Goal: Task Accomplishment & Management: Use online tool/utility

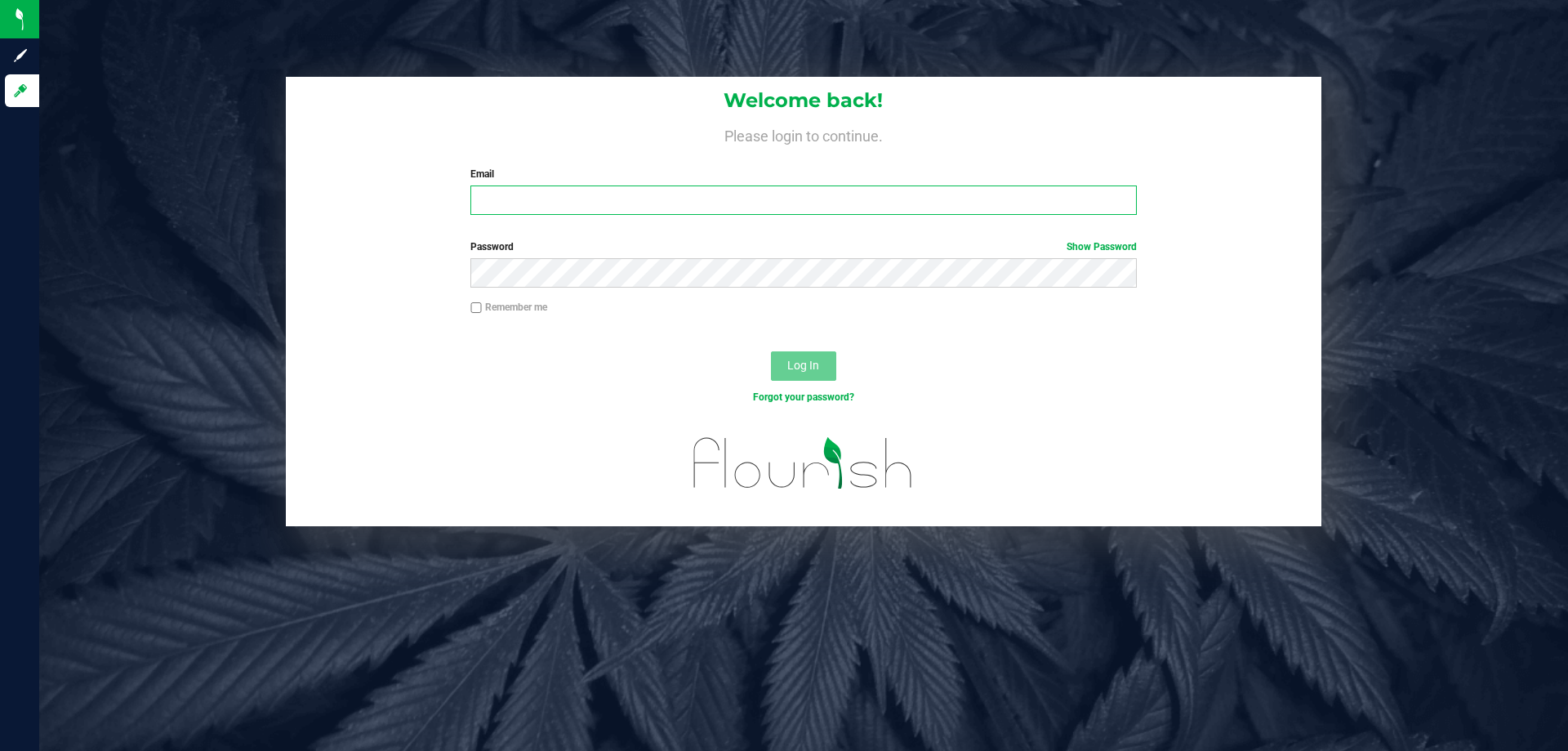
click at [618, 198] on input "Email" at bounding box center [803, 200] width 666 height 29
type input "[EMAIL_ADDRESS][DOMAIN_NAME]"
click at [771, 351] on button "Log In" at bounding box center [804, 366] width 65 height 29
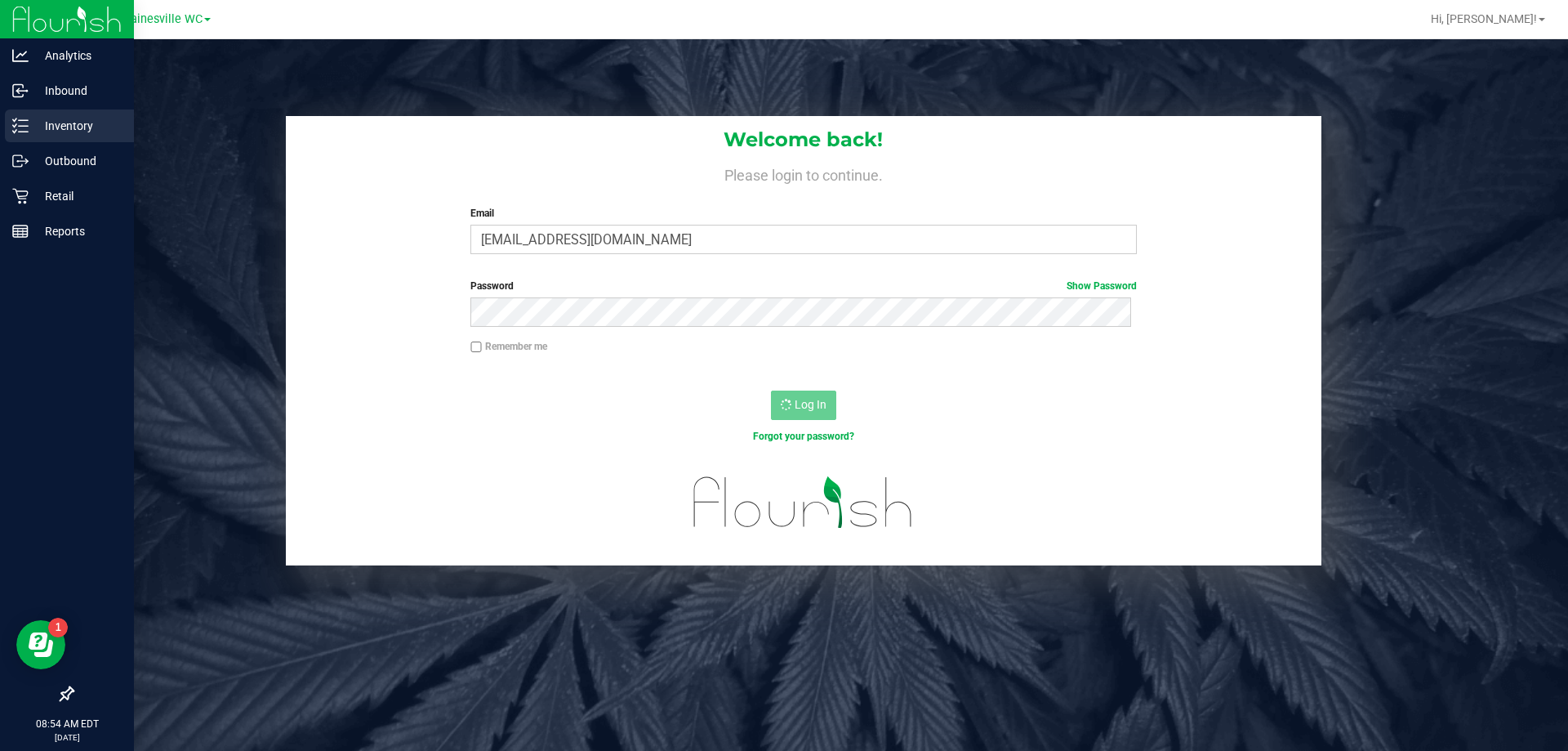
click at [50, 130] on p "Inventory" at bounding box center [77, 126] width 98 height 20
click at [39, 138] on div "Inventory" at bounding box center [69, 126] width 129 height 33
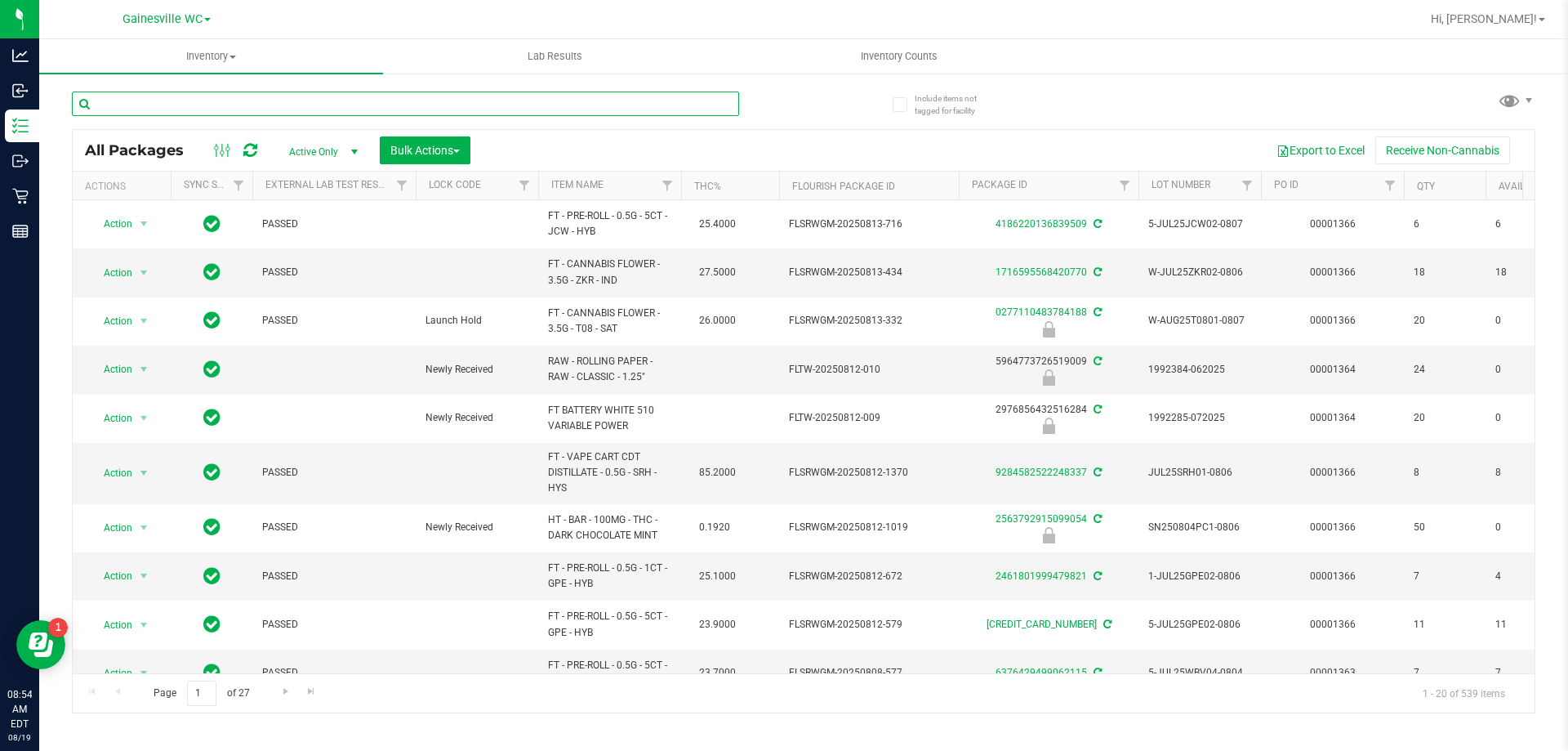
click at [207, 106] on input "text" at bounding box center [406, 103] width 667 height 24
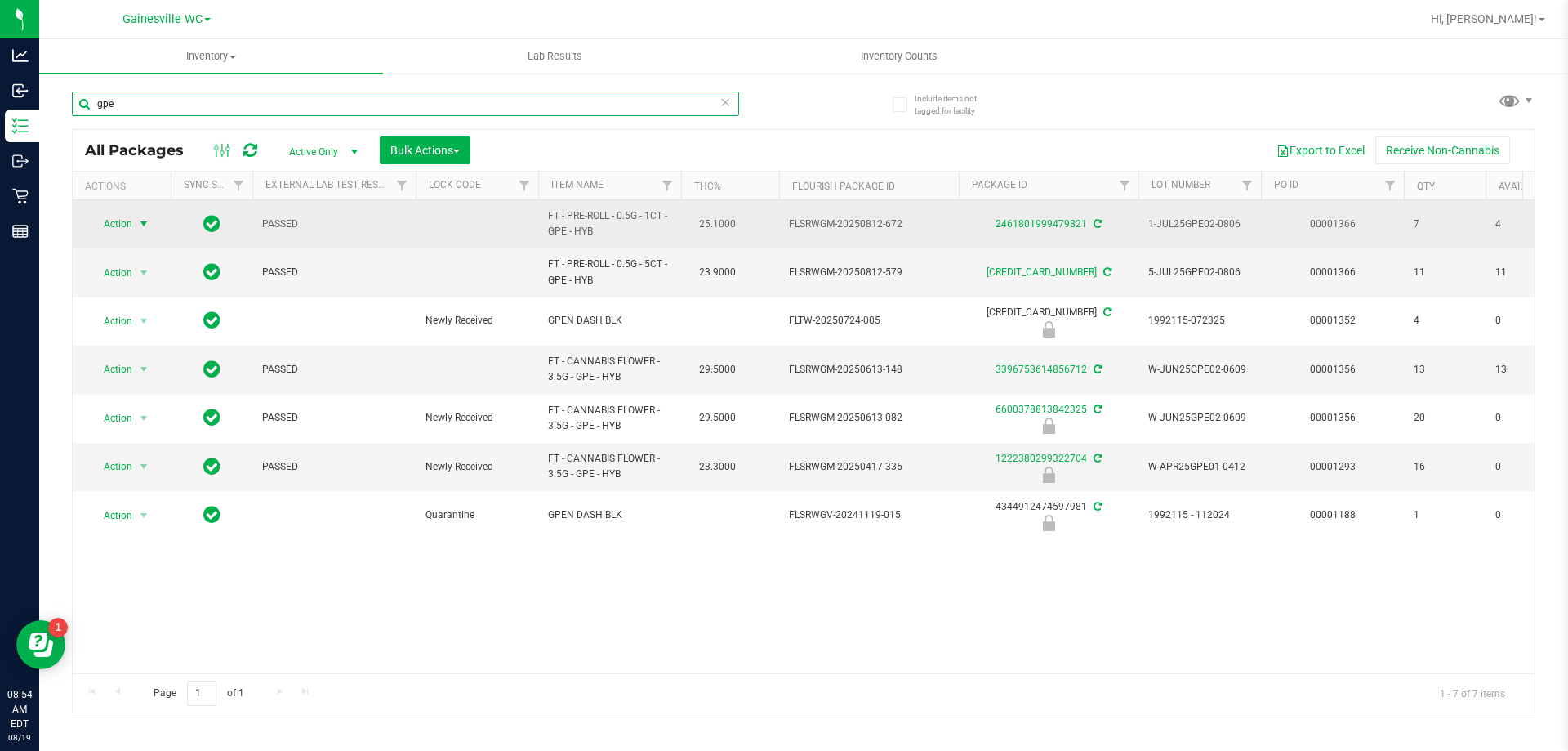
type input "gpe"
click at [148, 228] on span "select" at bounding box center [143, 223] width 13 height 13
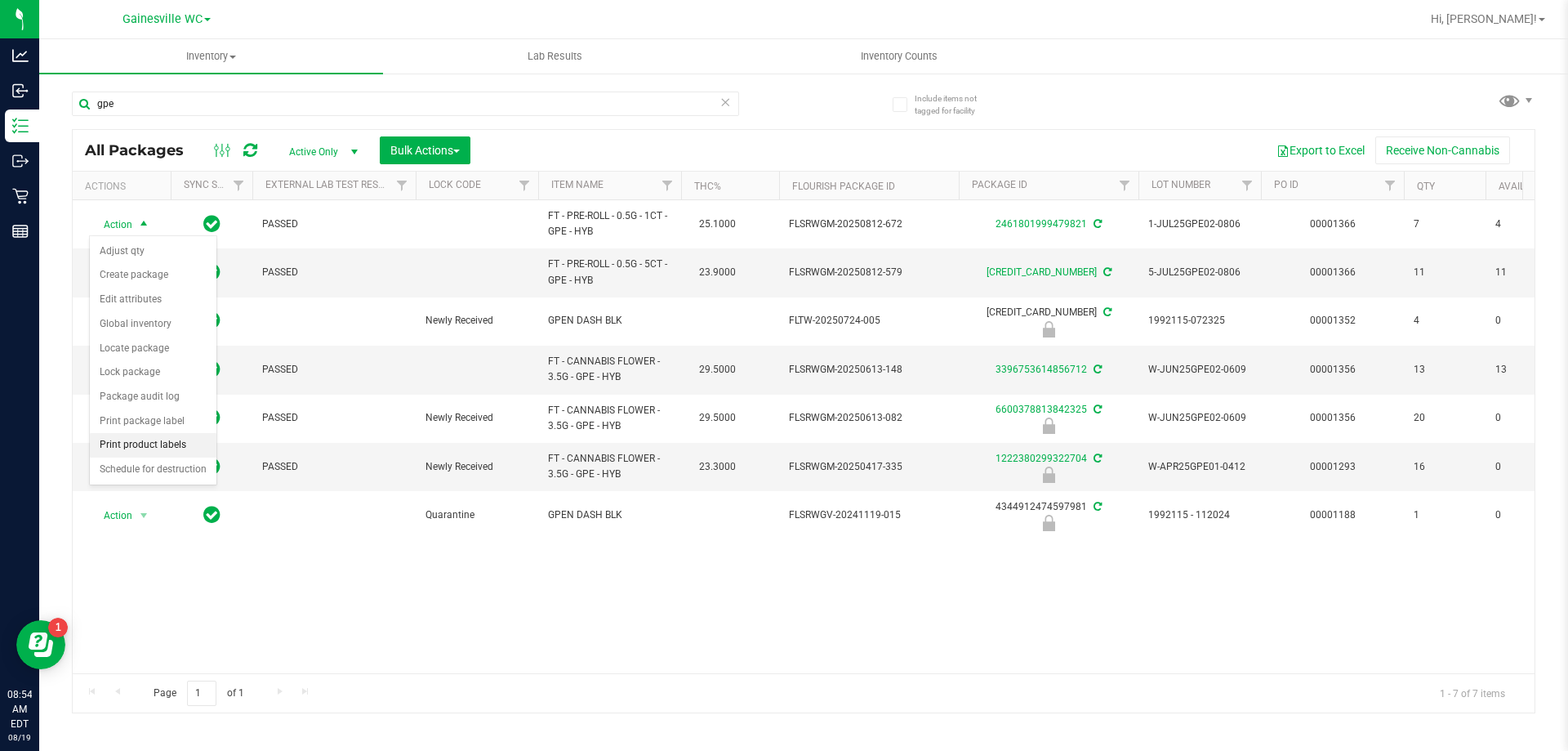
click at [133, 441] on li "Print product labels" at bounding box center [153, 445] width 127 height 24
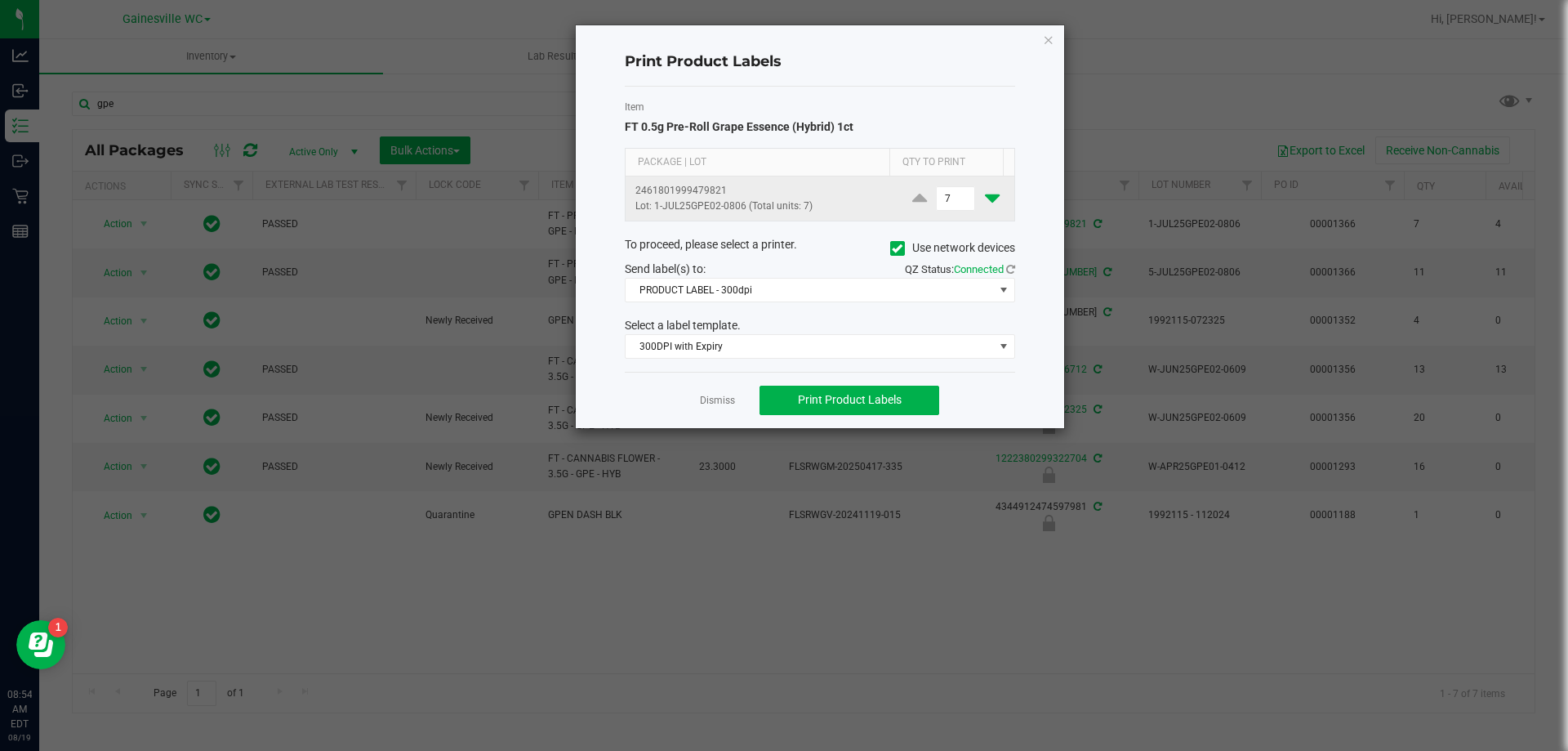
click at [985, 205] on icon at bounding box center [992, 198] width 15 height 20
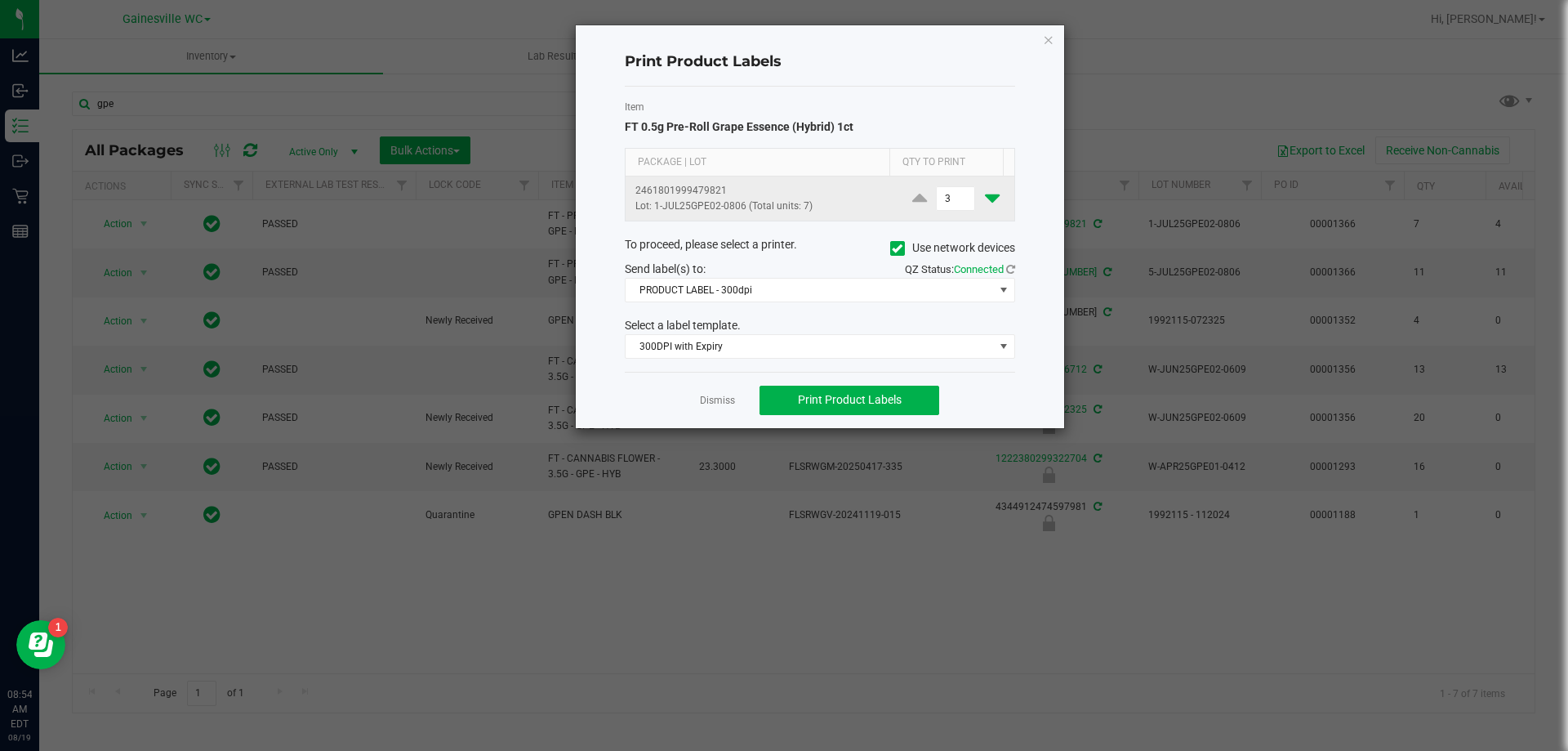
type input "2"
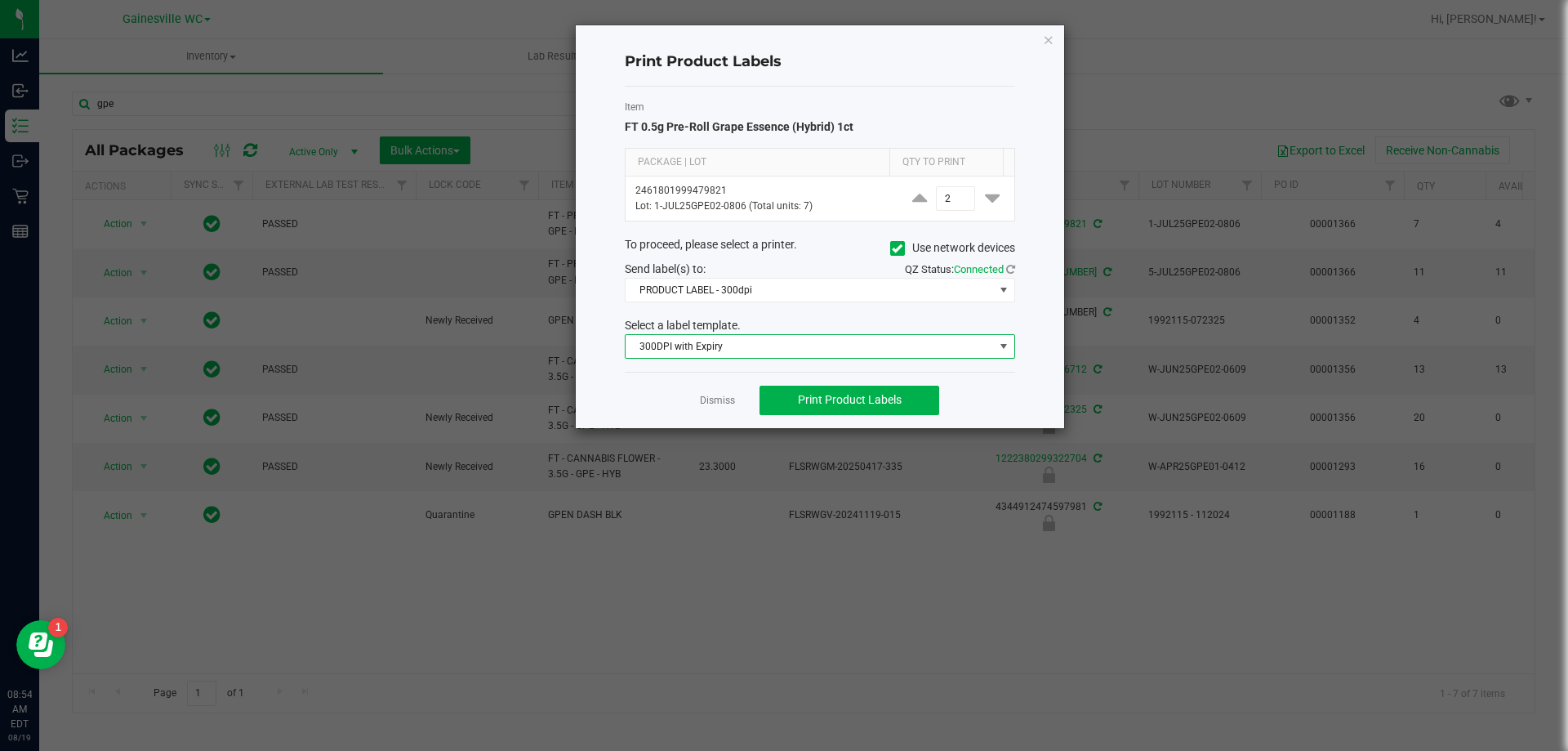
click at [786, 350] on span "300DPI with Expiry" at bounding box center [810, 345] width 369 height 22
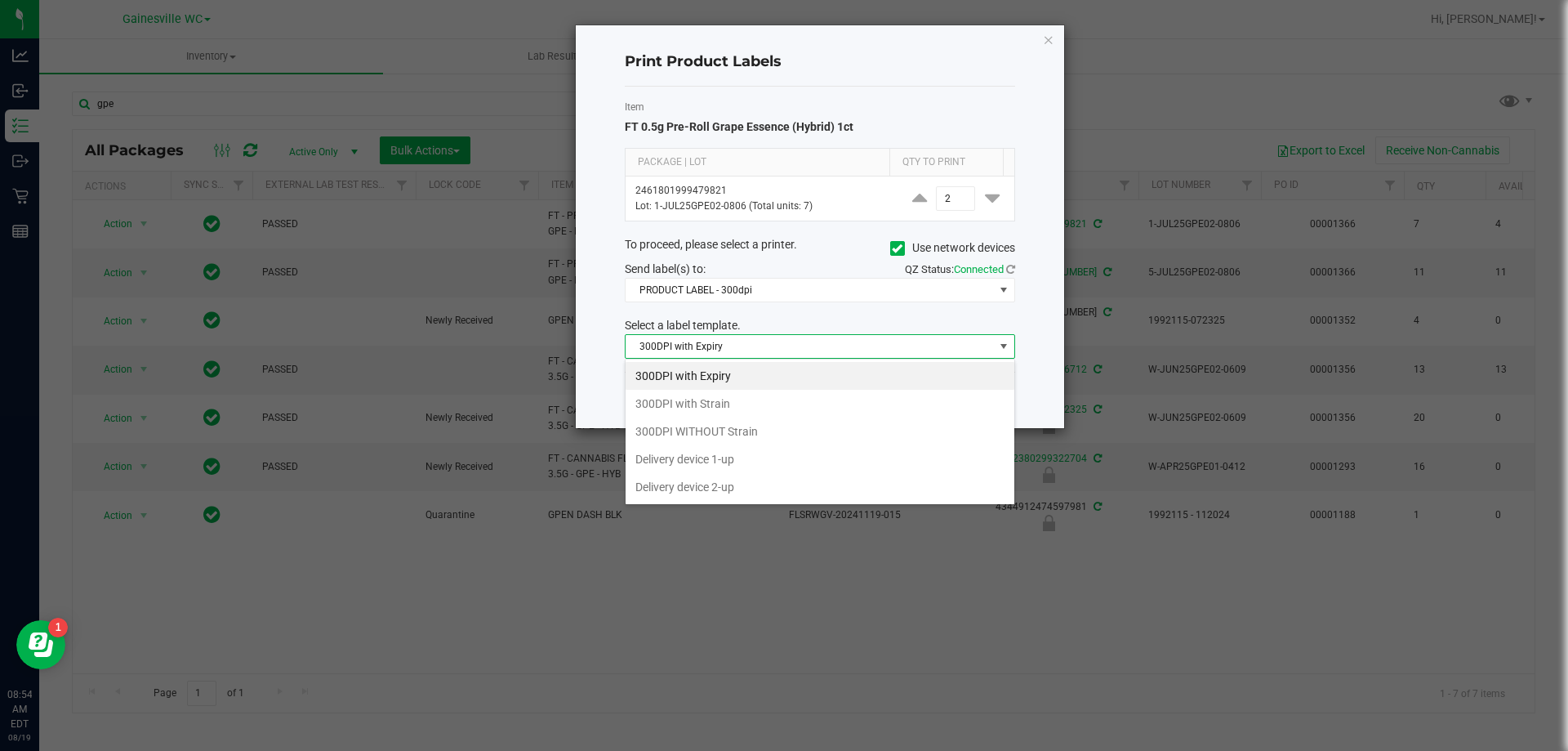
scroll to position [24, 390]
click at [728, 413] on li "300DPI with Strain" at bounding box center [820, 404] width 389 height 27
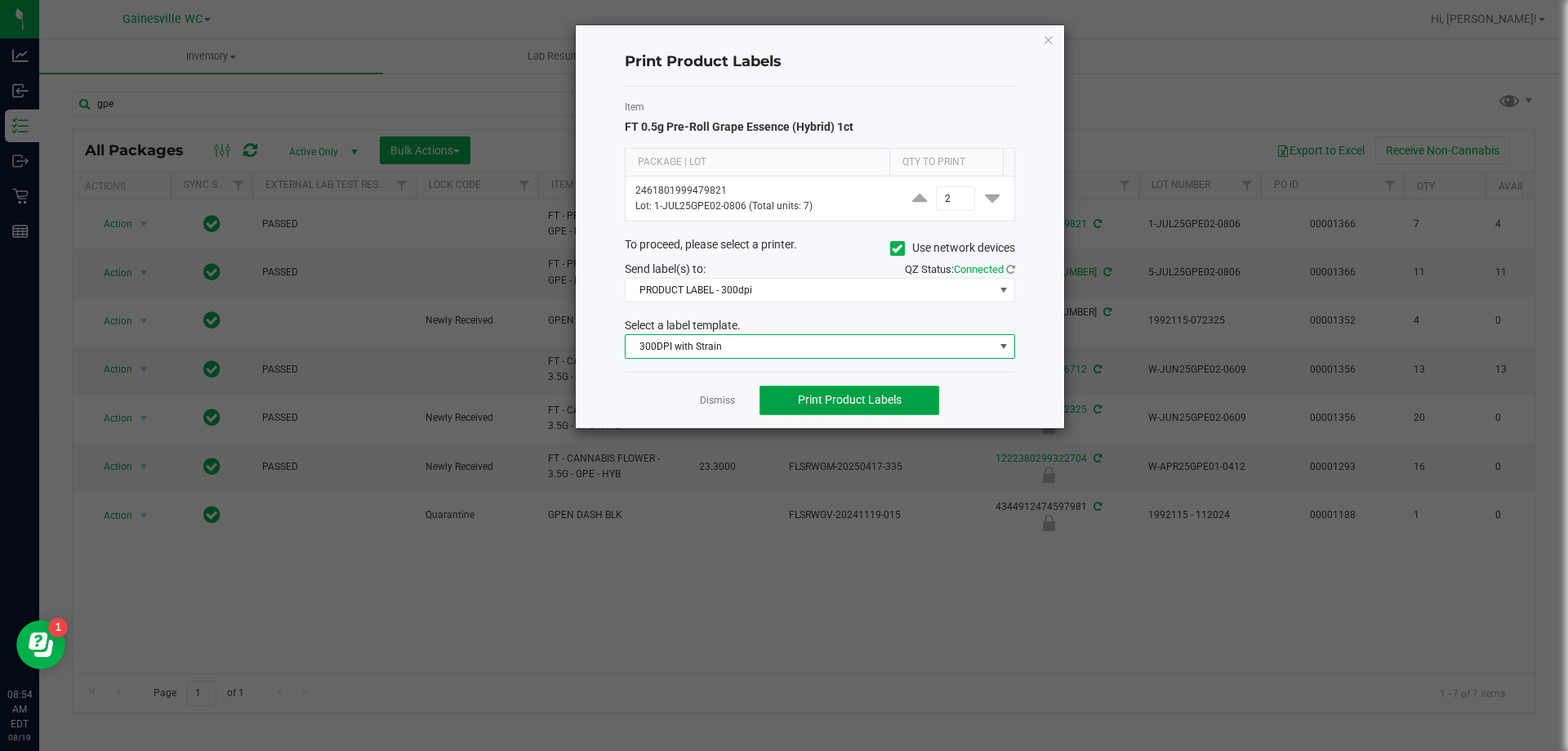
click at [800, 400] on span "Print Product Labels" at bounding box center [849, 399] width 103 height 13
